Goal: Information Seeking & Learning: Learn about a topic

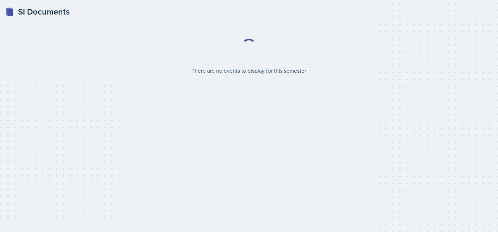
select select "2bed604d-1099-4043-b1bc-2365e8740244"
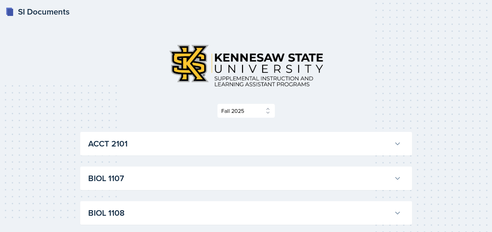
click at [280, 142] on h3 "ACCT 2101" at bounding box center [240, 143] width 303 height 12
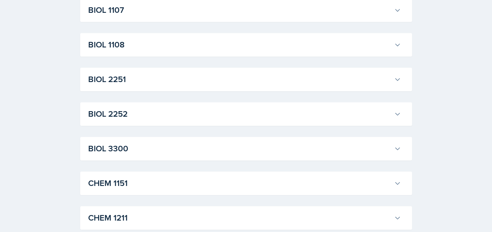
scroll to position [1338, 0]
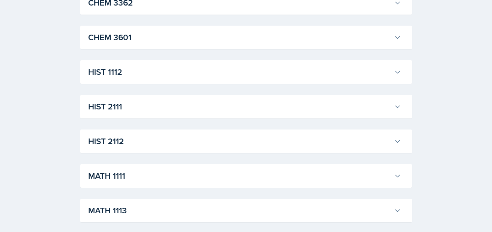
scroll to position [2128, 0]
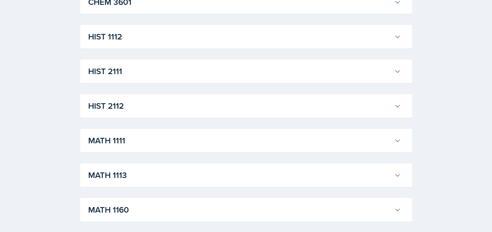
scroll to position [2236, 0]
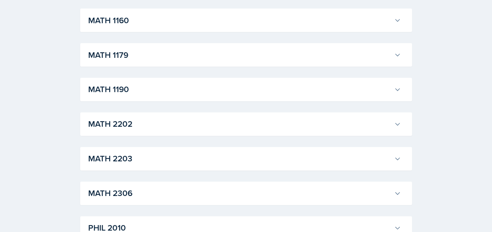
scroll to position [3615, 0]
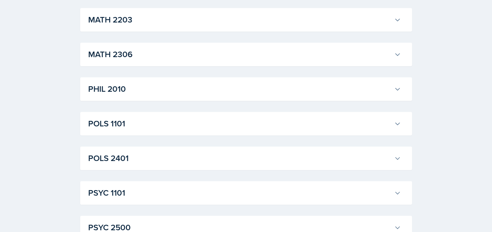
scroll to position [4068, 0]
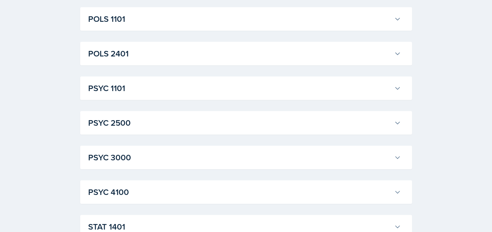
scroll to position [5319, 0]
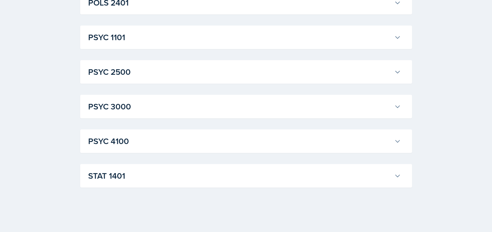
scroll to position [5400, 0]
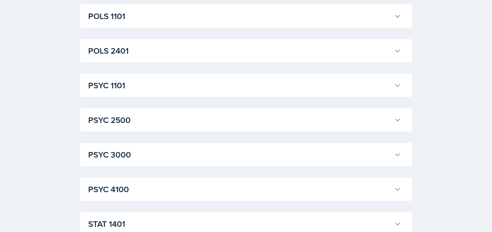
scroll to position [5575, 0]
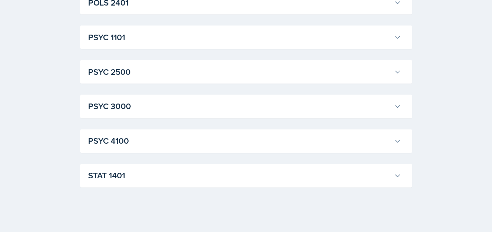
scroll to position [6141, 0]
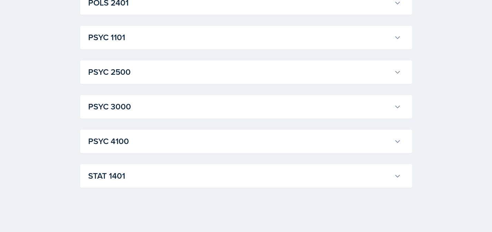
scroll to position [6573, 0]
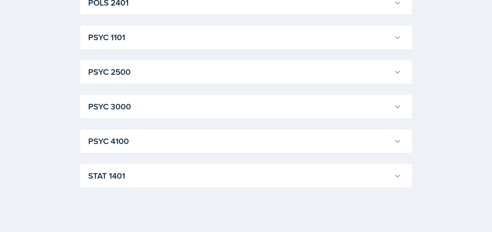
scroll to position [10078, 0]
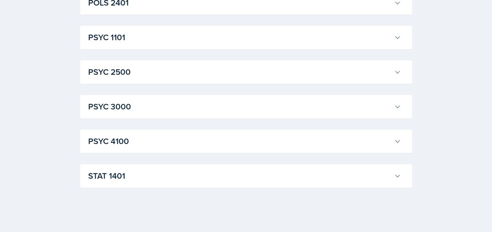
scroll to position [12637, 0]
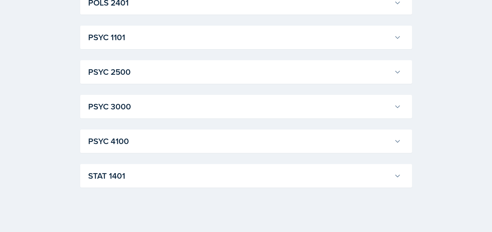
click at [198, 9] on h3 "POLS 2401" at bounding box center [240, 3] width 303 height 12
click at [211, 44] on h3 "PSYC 1101" at bounding box center [240, 37] width 303 height 12
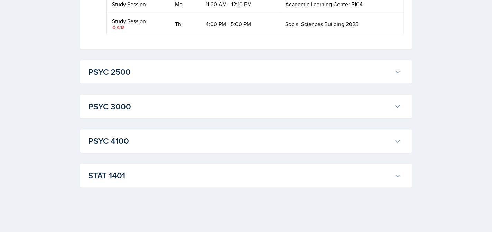
scroll to position [15119, 0]
click at [375, 75] on h3 "PSYC 2500" at bounding box center [240, 72] width 303 height 12
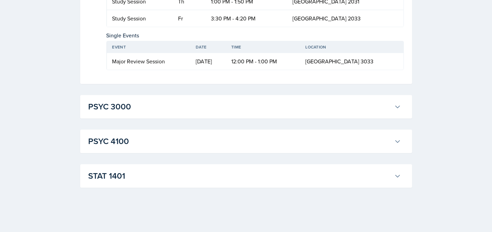
scroll to position [15361, 0]
click at [125, 172] on h3 "STAT 1401" at bounding box center [240, 176] width 303 height 12
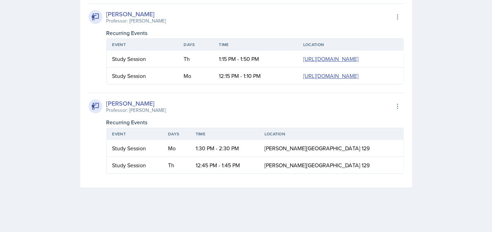
scroll to position [15449, 0]
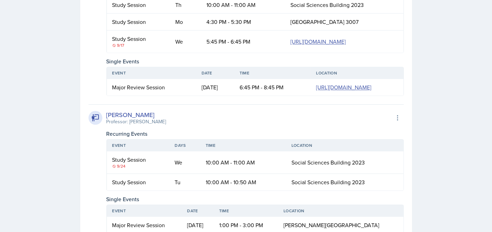
scroll to position [11687, 0]
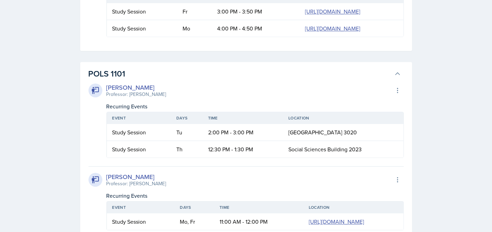
scroll to position [11571, 0]
